Goal: Task Accomplishment & Management: Manage account settings

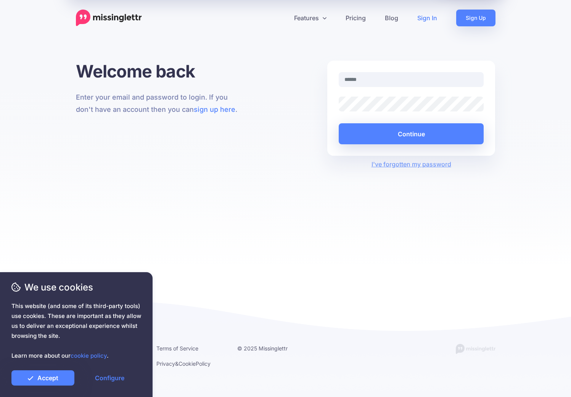
click at [0, 396] on com-1password-button at bounding box center [0, 397] width 0 height 0
type input "**********"
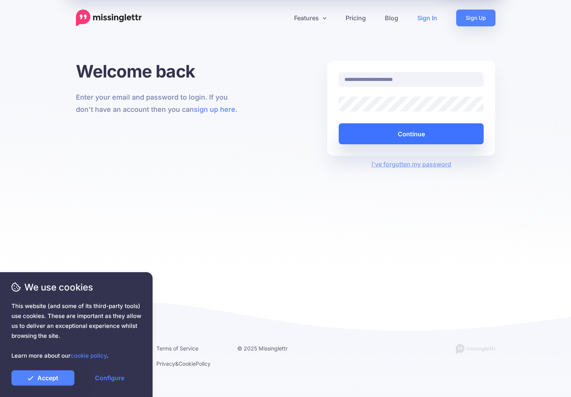
click at [410, 133] on button "Continue" at bounding box center [411, 133] width 145 height 21
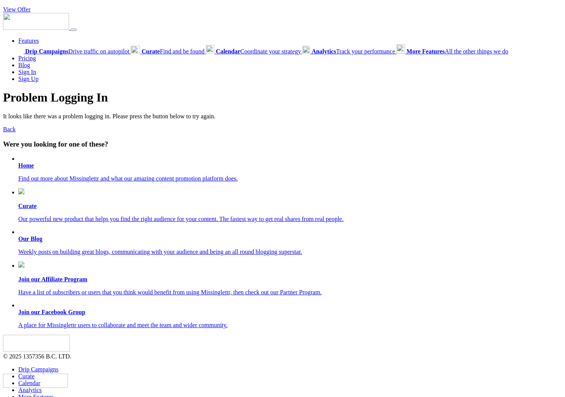
click at [25, 165] on b "Home" at bounding box center [26, 165] width 16 height 6
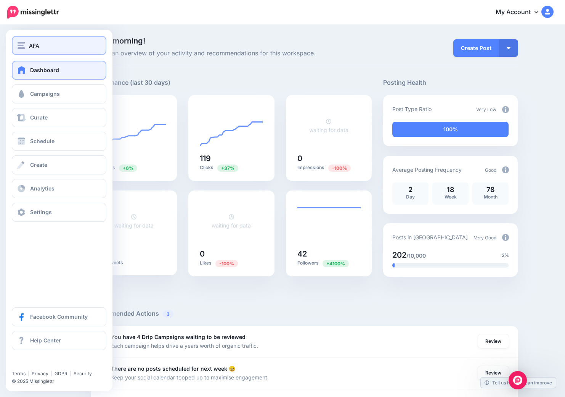
click at [22, 47] on img "button" at bounding box center [22, 45] width 8 height 7
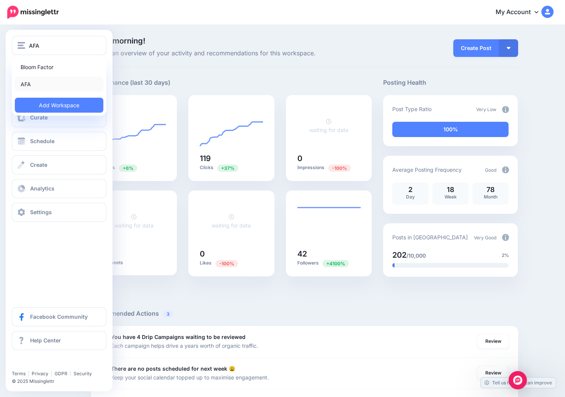
click at [27, 87] on link "AFA" at bounding box center [59, 84] width 88 height 15
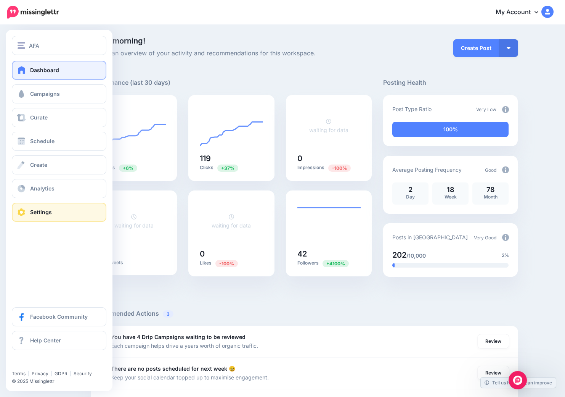
click at [42, 211] on span "Settings" at bounding box center [41, 212] width 22 height 6
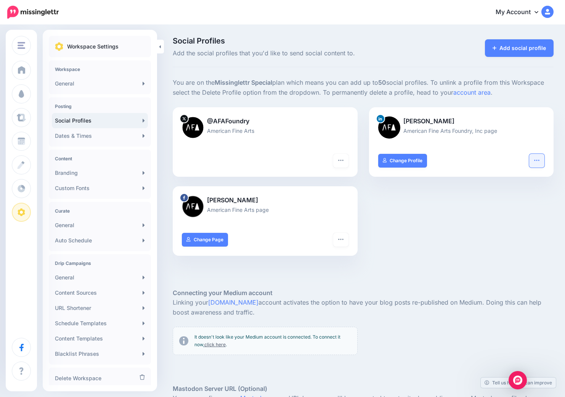
click at [540, 159] on icon "button" at bounding box center [537, 160] width 6 height 6
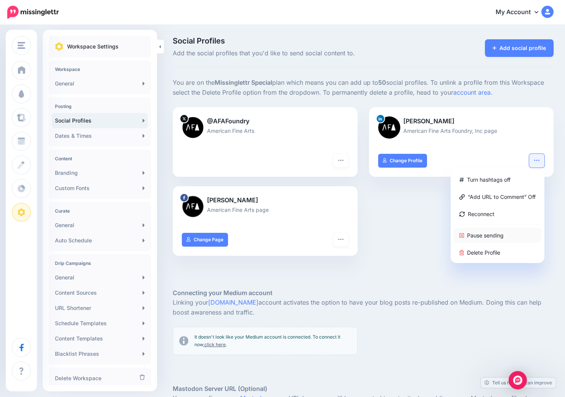
click at [499, 235] on link "Pause sending" at bounding box center [498, 235] width 88 height 15
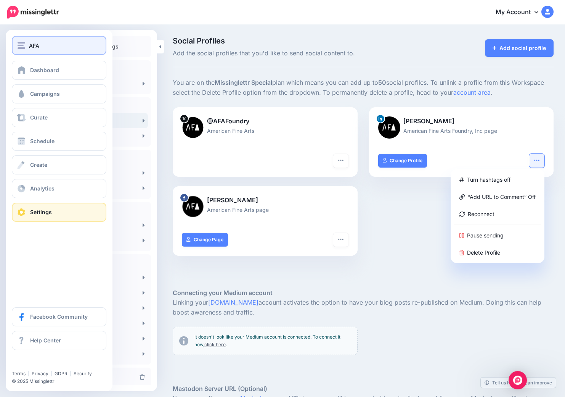
click at [34, 43] on span "AFA" at bounding box center [34, 45] width 10 height 9
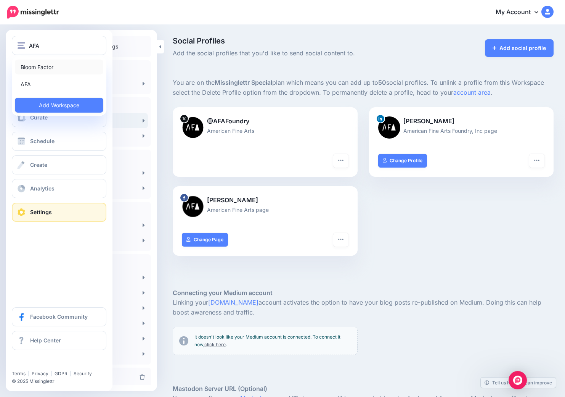
click at [41, 67] on link "Bloom Factor" at bounding box center [59, 67] width 88 height 15
